Goal: Browse casually

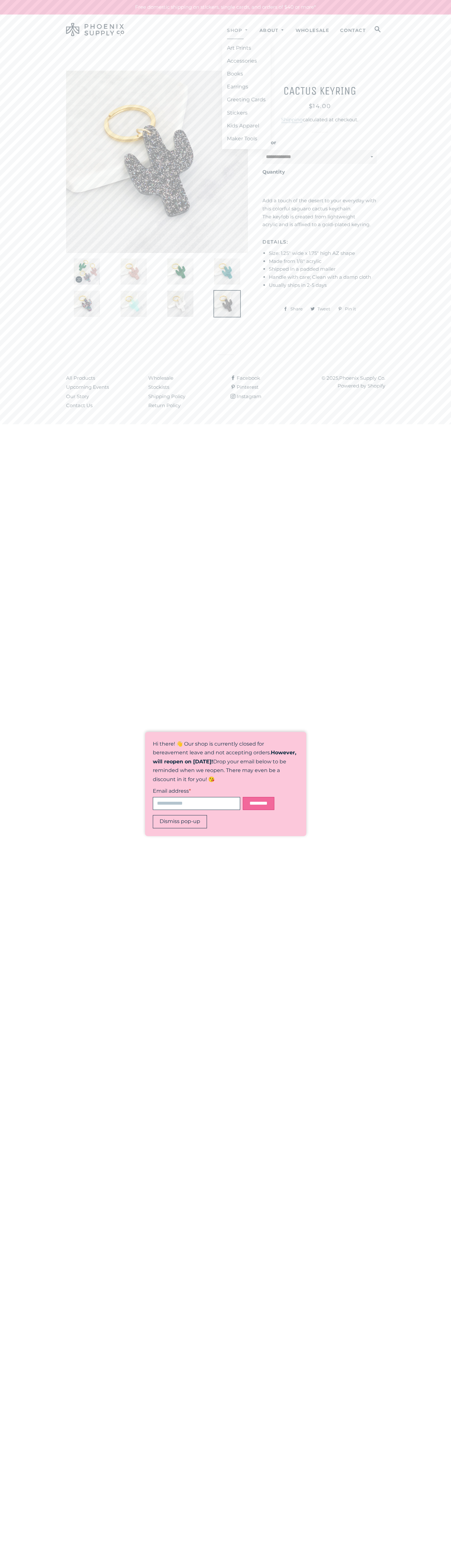
click at [226, 24] on link "Shop" at bounding box center [238, 31] width 31 height 17
click at [320, 106] on span "$14.00" at bounding box center [320, 106] width 22 height 7
click at [323, 253] on li "Size: 1.25" wide x 1.75" high AZ shape" at bounding box center [323, 253] width 108 height 8
click at [178, 303] on img at bounding box center [180, 304] width 27 height 27
click at [321, 309] on span "Tweet" at bounding box center [325, 309] width 16 height 10
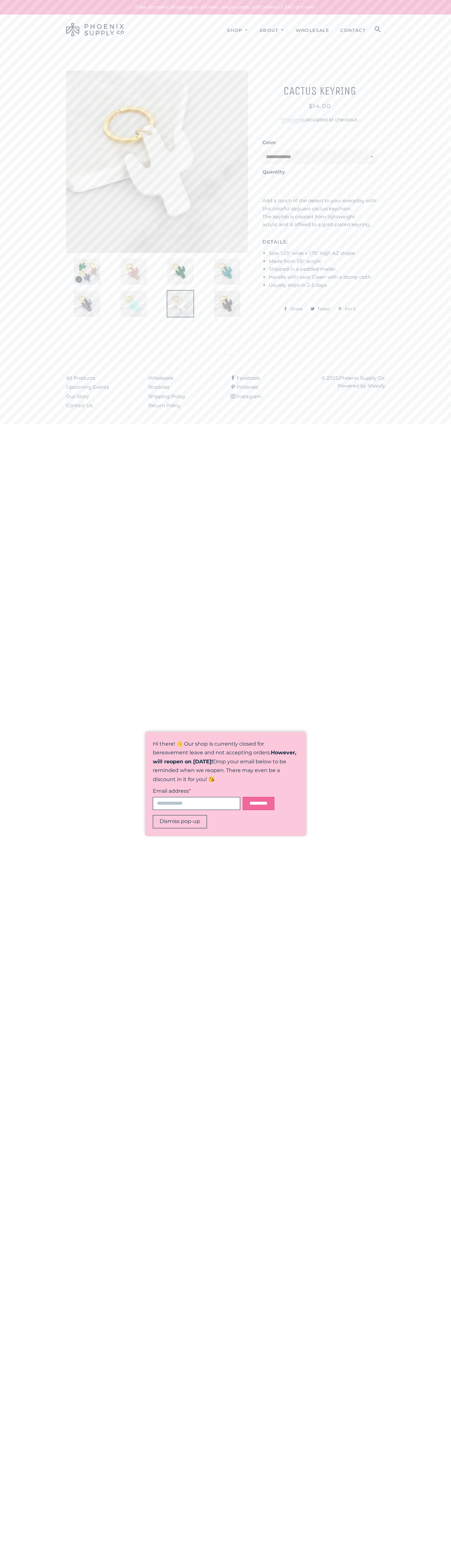
click at [99, 30] on img at bounding box center [95, 29] width 58 height 13
click at [443, 424] on html "Shop Expand submenu Shop Collapse submenu Shop Art Prints Accessories Books" at bounding box center [225, 212] width 451 height 424
click at [8, 424] on html "Shop Expand submenu Shop Collapse submenu Shop Art Prints Accessories Books" at bounding box center [225, 212] width 451 height 424
